Goal: Transaction & Acquisition: Obtain resource

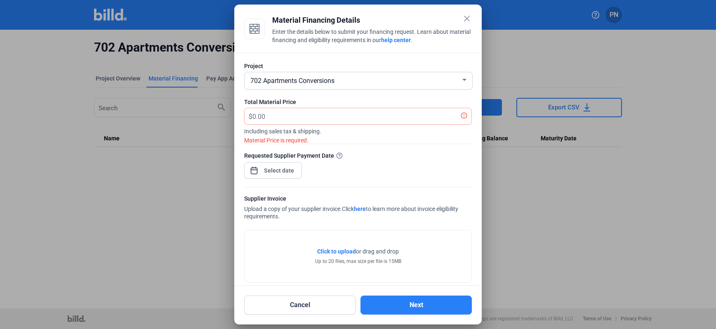
click at [17, 31] on div at bounding box center [358, 164] width 716 height 329
click at [379, 116] on input "text" at bounding box center [356, 116] width 209 height 16
click at [289, 172] on div "close Material Financing Details Enter the details below to submit your financi…" at bounding box center [358, 164] width 716 height 329
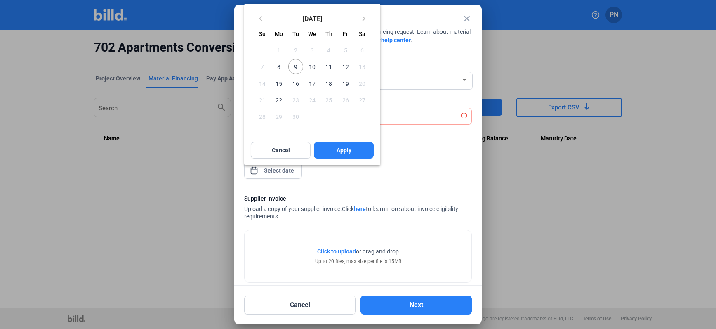
click at [298, 68] on span "9" at bounding box center [295, 66] width 15 height 15
click at [299, 154] on button "Cancel" at bounding box center [281, 150] width 60 height 16
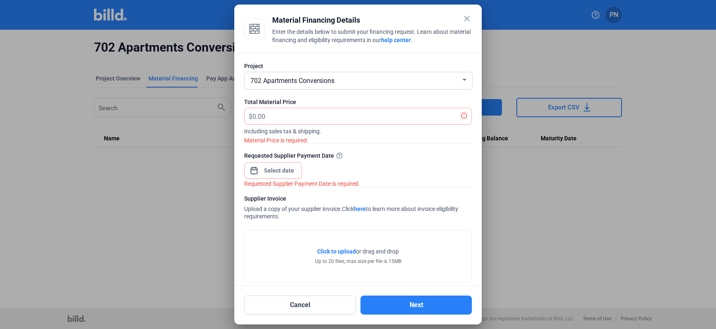
click at [467, 19] on mat-icon "close" at bounding box center [467, 19] width 10 height 10
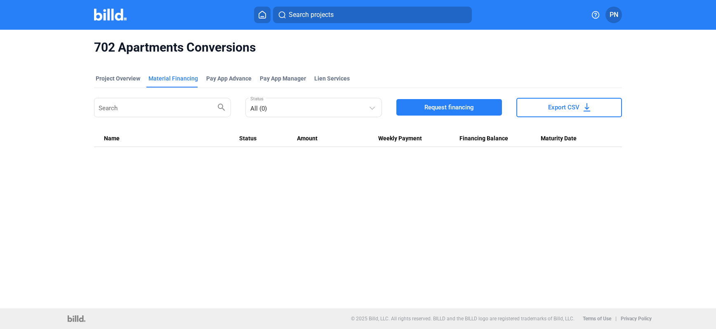
click at [444, 110] on span "Request financing" at bounding box center [448, 107] width 49 height 8
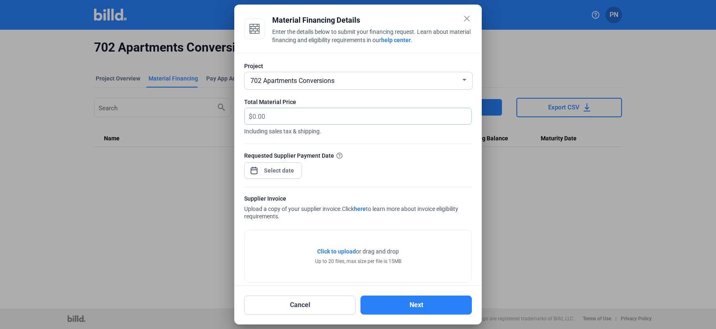
click at [297, 118] on input "text" at bounding box center [361, 116] width 219 height 16
click at [322, 120] on input "18" at bounding box center [361, 116] width 219 height 16
type input "18,168.51"
click at [291, 169] on div "close Material Financing Details Enter the details below to submit your financi…" at bounding box center [358, 164] width 716 height 329
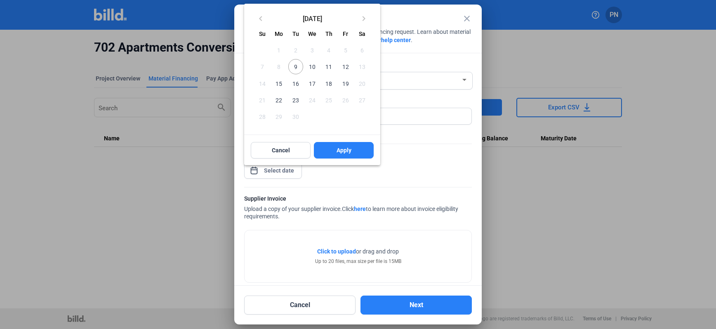
click at [297, 67] on span "9" at bounding box center [295, 66] width 15 height 15
click at [348, 151] on span "Apply" at bounding box center [343, 150] width 15 height 8
click at [333, 149] on button "Apply" at bounding box center [344, 150] width 60 height 16
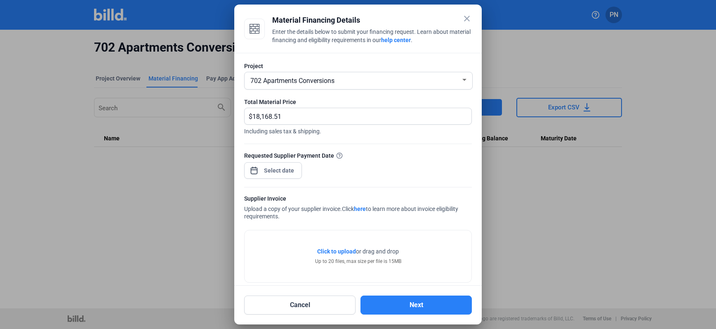
click at [409, 216] on div "Supplier Invoice Upload a copy of your supplier invoice. Click here to learn mo…" at bounding box center [358, 207] width 228 height 27
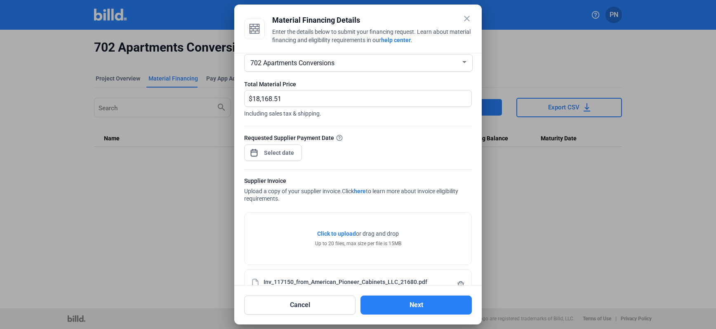
scroll to position [42, 0]
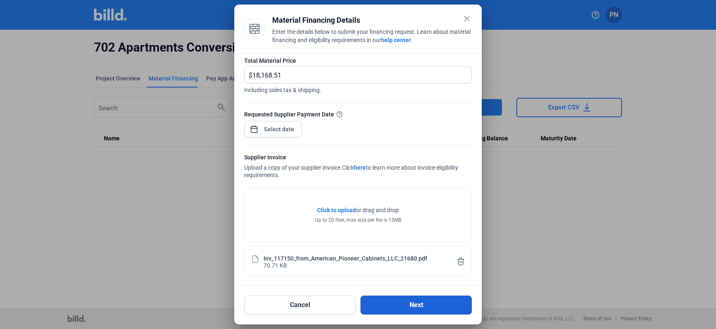
click at [417, 304] on button "Next" at bounding box center [415, 304] width 111 height 19
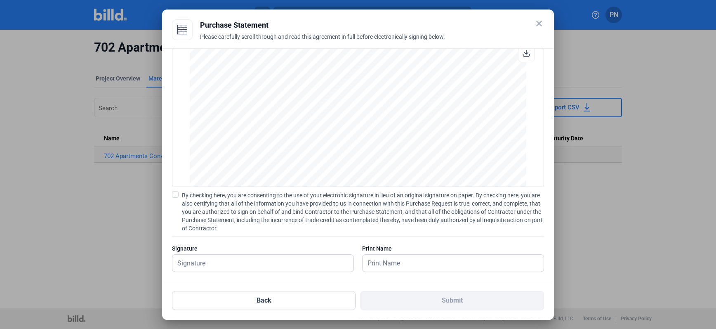
scroll to position [27, 0]
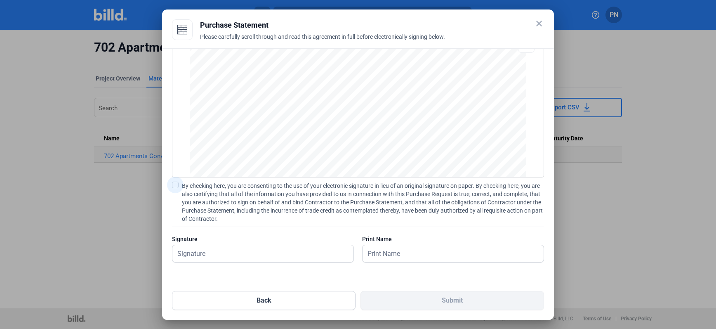
click at [175, 185] on span at bounding box center [175, 184] width 7 height 7
click at [0, 0] on input "By checking here, you are consenting to the use of your electronic signature in…" at bounding box center [0, 0] width 0 height 0
click at [212, 253] on input "text" at bounding box center [262, 253] width 181 height 17
type input "[PERSON_NAME]"
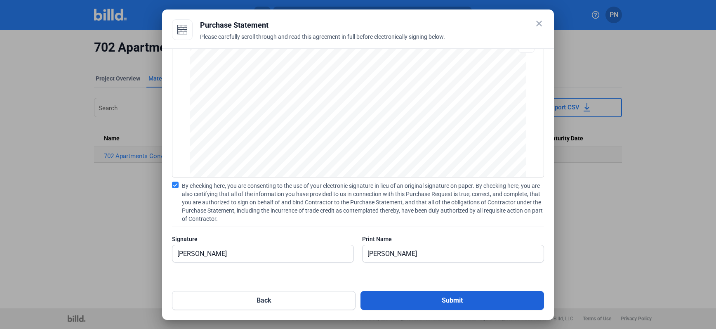
click at [460, 302] on button "Submit" at bounding box center [451, 300] width 183 height 19
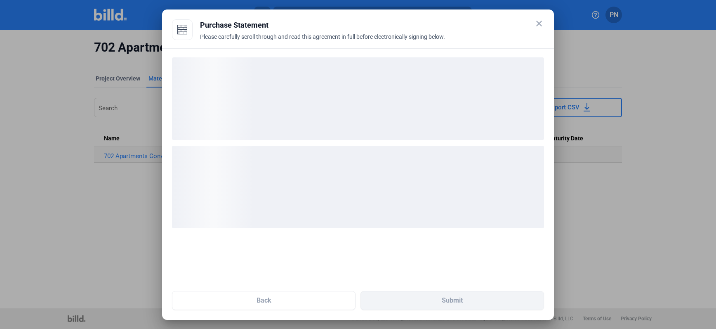
scroll to position [0, 0]
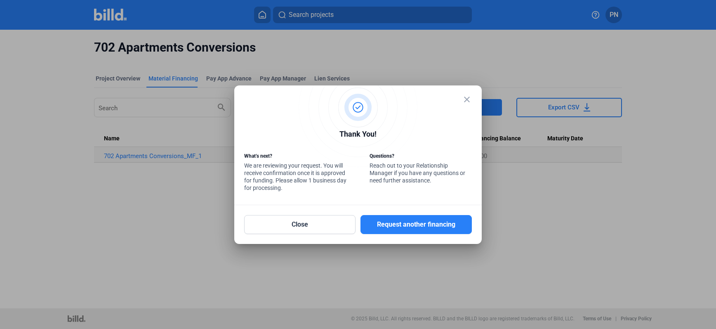
click at [467, 100] on mat-icon "close" at bounding box center [467, 99] width 10 height 10
